Goal: Browse casually: Explore the website without a specific task or goal

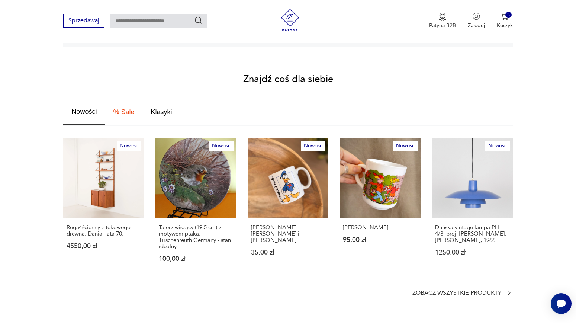
click at [429, 281] on section "Znajdź coś dla siebie Nowości % Sale Klasyki Nowość Regał ścienny z tekowego dr…" at bounding box center [288, 186] width 576 height 222
click at [423, 291] on p "Zobacz wszystkie produkty" at bounding box center [457, 293] width 89 height 5
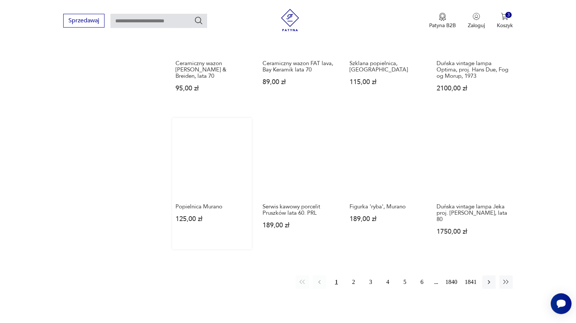
scroll to position [556, 0]
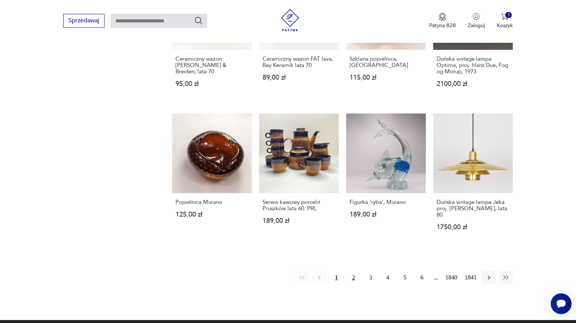
click at [354, 271] on button "2" at bounding box center [353, 277] width 13 height 13
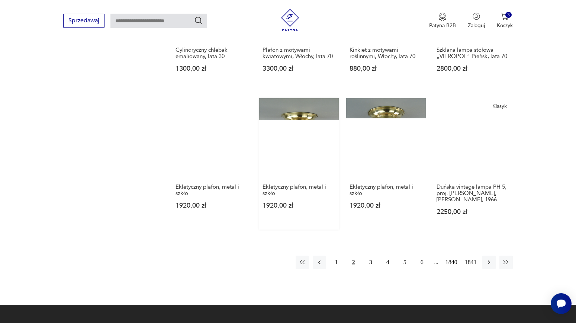
scroll to position [579, 0]
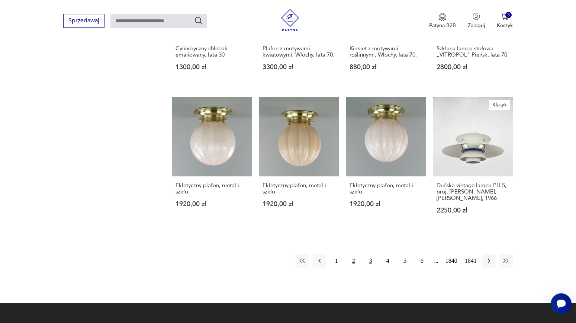
click at [371, 254] on button "3" at bounding box center [370, 260] width 13 height 13
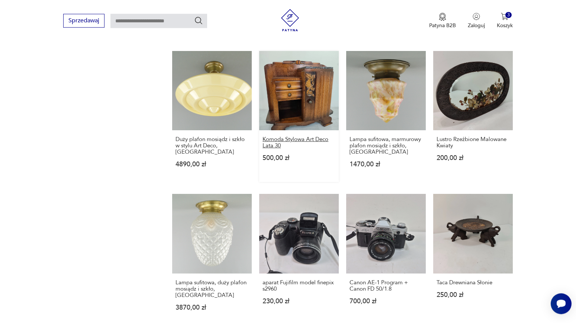
scroll to position [659, 0]
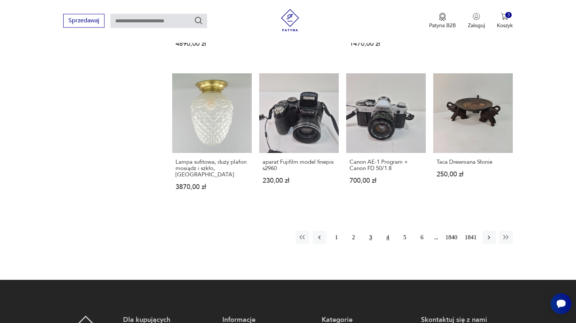
click at [386, 231] on button "4" at bounding box center [387, 237] width 13 height 13
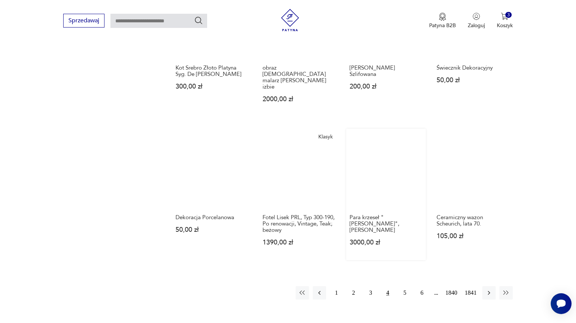
scroll to position [539, 0]
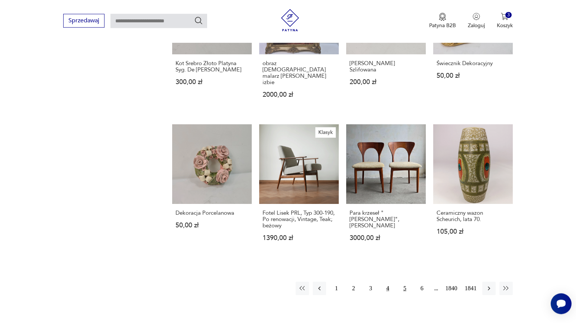
click at [405, 282] on button "5" at bounding box center [405, 288] width 13 height 13
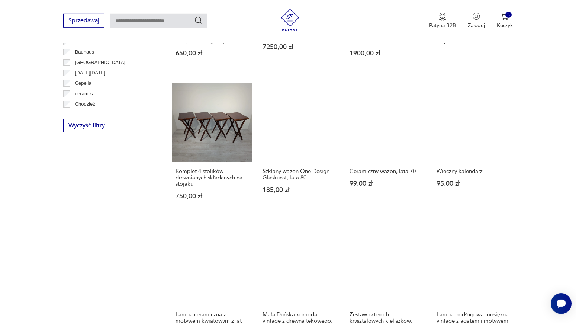
scroll to position [499, 0]
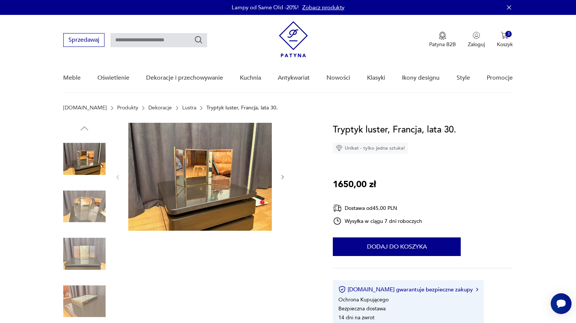
click at [282, 178] on icon "button" at bounding box center [283, 177] width 6 height 6
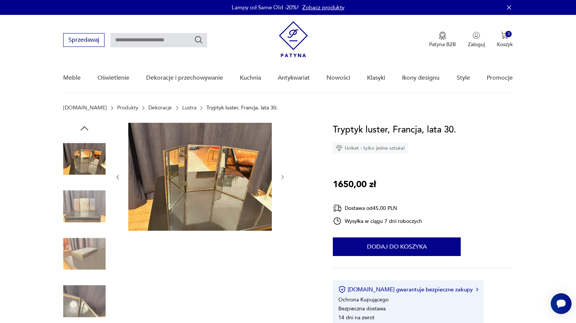
click at [282, 178] on icon "button" at bounding box center [283, 177] width 6 height 6
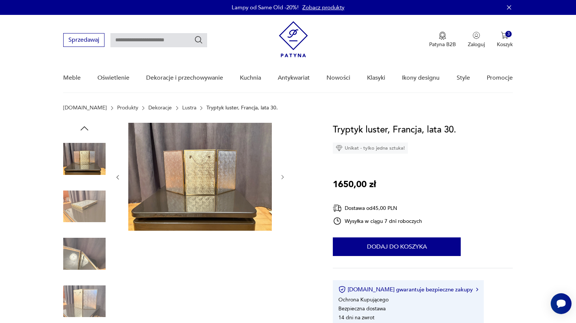
click at [282, 178] on icon "button" at bounding box center [283, 177] width 6 height 6
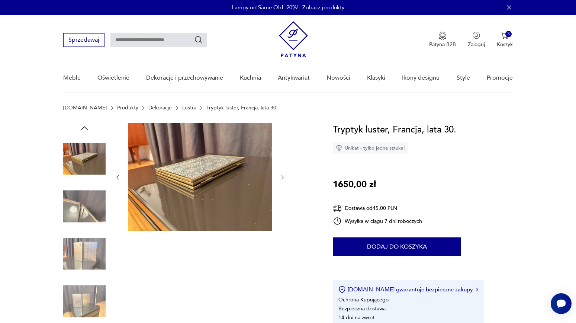
click at [282, 178] on icon "button" at bounding box center [283, 177] width 6 height 6
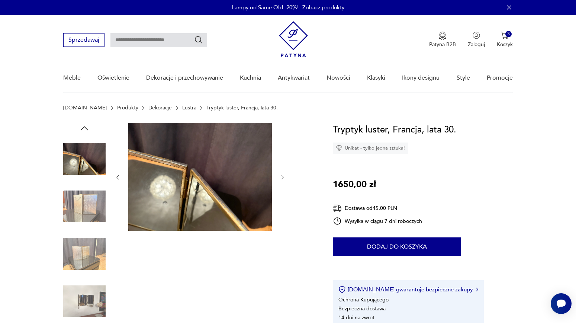
click at [282, 178] on icon "button" at bounding box center [283, 177] width 6 height 6
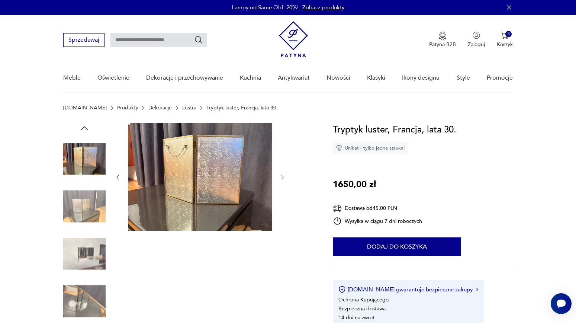
click at [282, 178] on icon "button" at bounding box center [283, 177] width 6 height 6
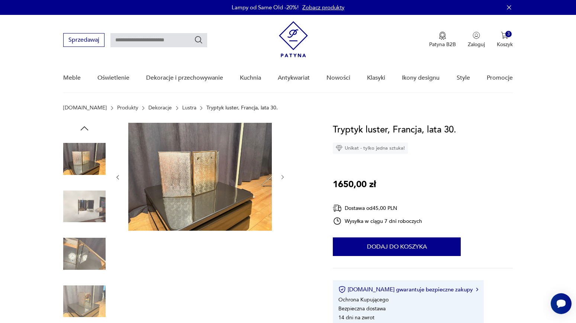
click at [282, 178] on icon "button" at bounding box center [283, 177] width 6 height 6
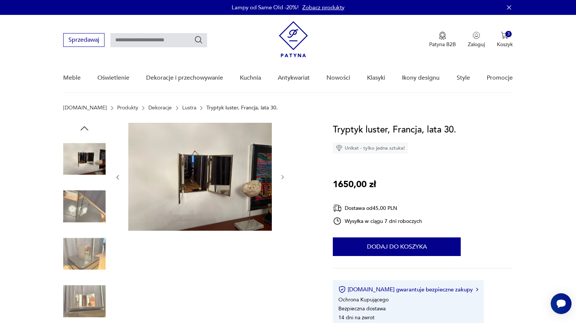
click at [282, 178] on icon "button" at bounding box center [283, 177] width 6 height 6
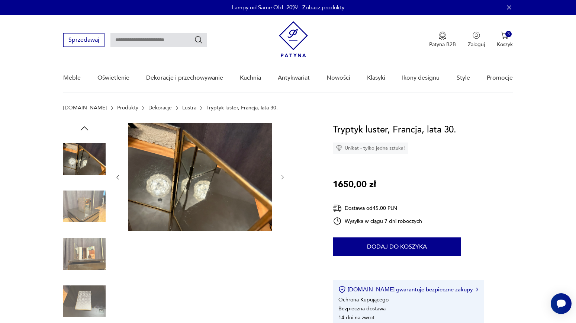
click at [282, 178] on icon "button" at bounding box center [283, 177] width 6 height 6
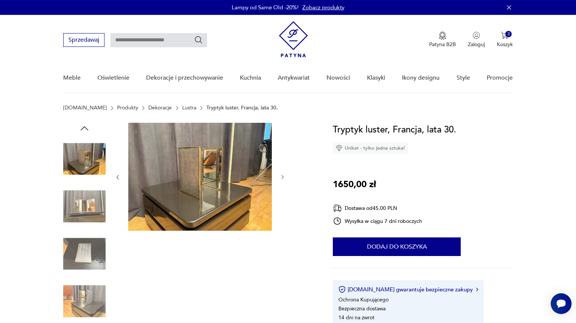
click at [282, 178] on icon "button" at bounding box center [283, 177] width 6 height 6
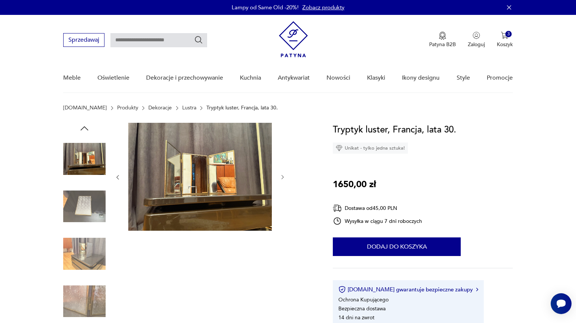
click at [282, 178] on icon "button" at bounding box center [283, 177] width 6 height 6
